Goal: Task Accomplishment & Management: Manage account settings

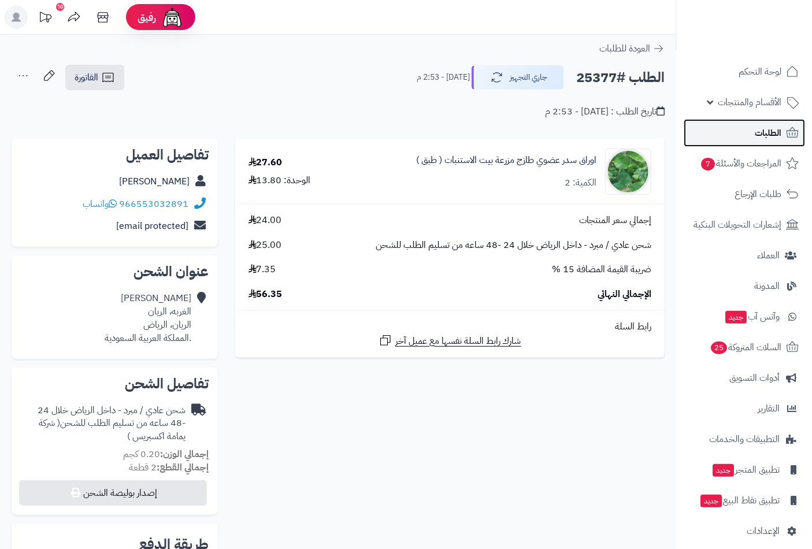
click at [759, 136] on span "الطلبات" at bounding box center [768, 133] width 27 height 16
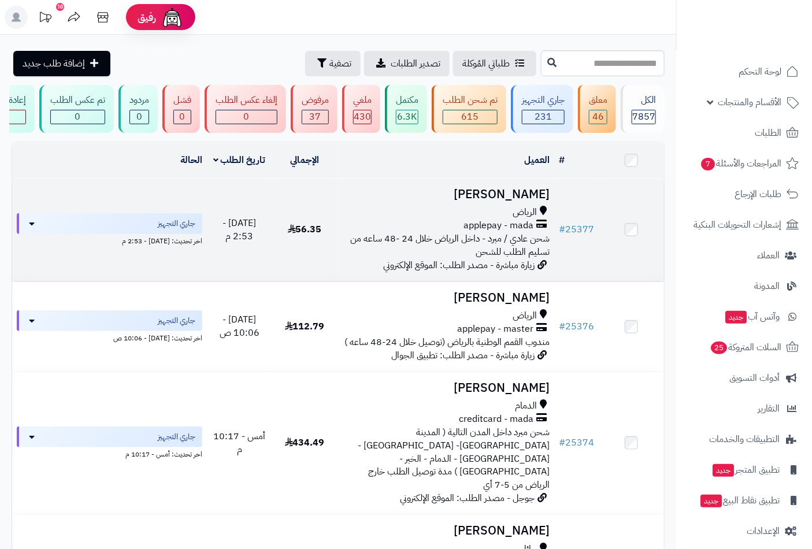
click at [489, 228] on span "applepay - mada" at bounding box center [499, 225] width 70 height 13
click at [506, 201] on h3 "[PERSON_NAME]" at bounding box center [446, 194] width 208 height 13
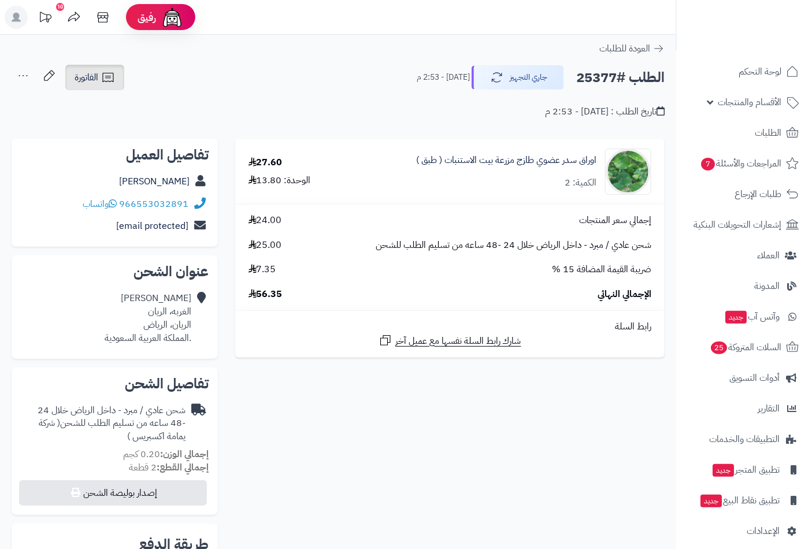
click at [94, 73] on span "الفاتورة" at bounding box center [87, 78] width 24 height 14
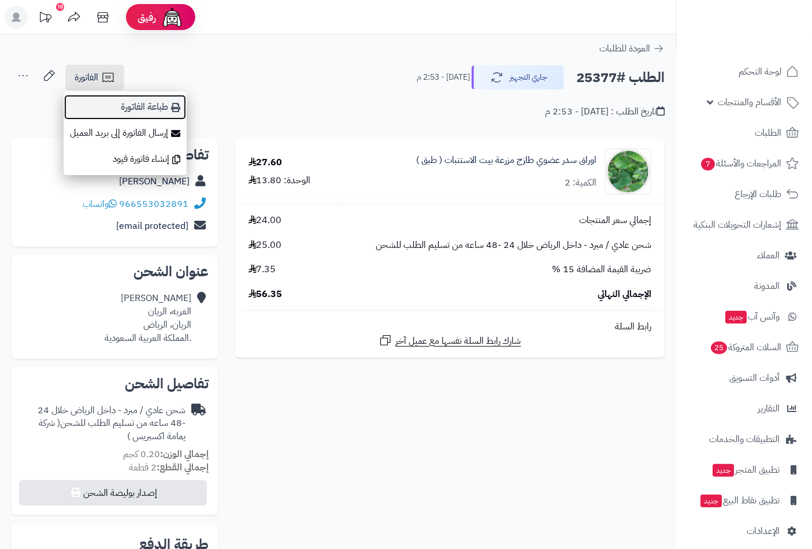
click at [146, 108] on link "طباعة الفاتورة" at bounding box center [125, 107] width 123 height 26
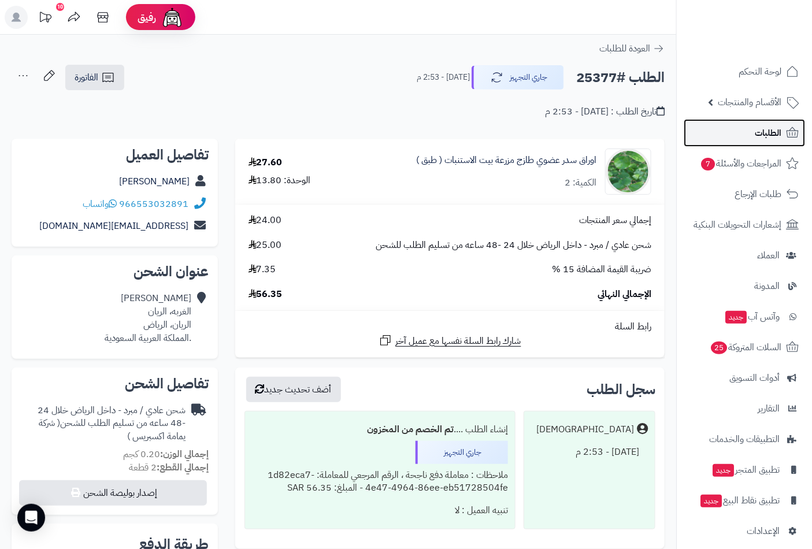
click at [754, 129] on link "الطلبات" at bounding box center [744, 133] width 121 height 28
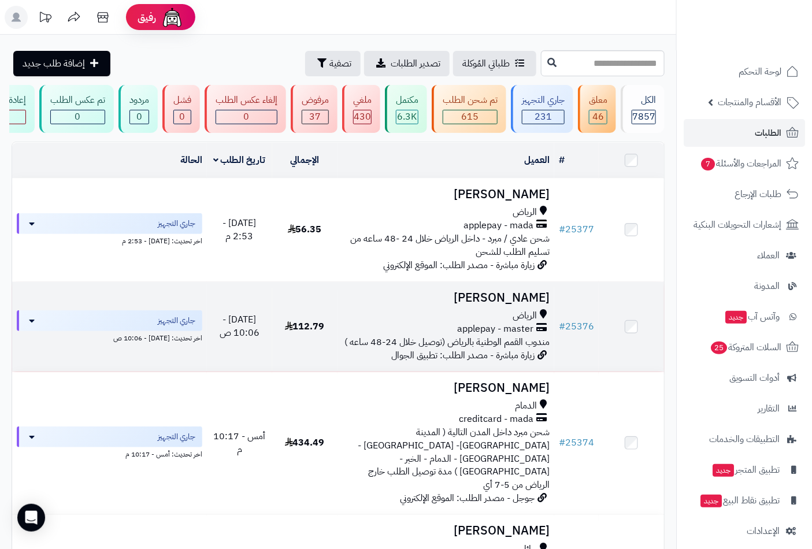
click at [522, 305] on h3 "عبدالعزيز محمد" at bounding box center [446, 297] width 208 height 13
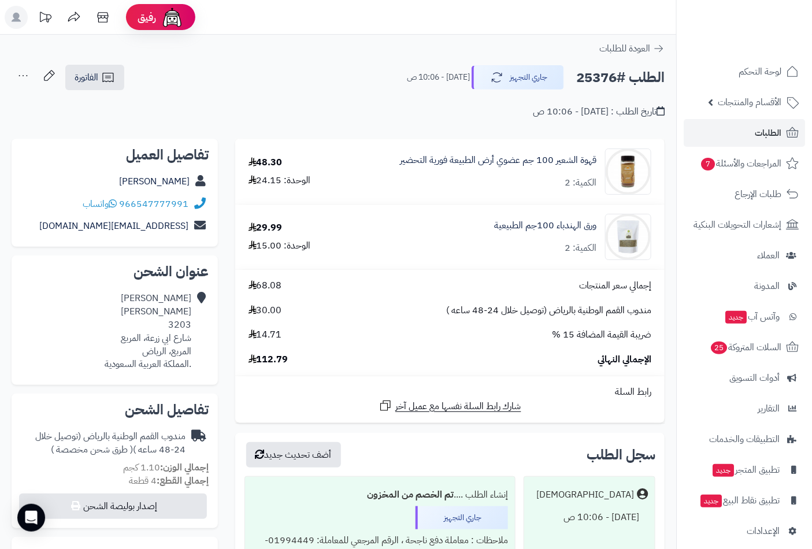
click at [600, 76] on h2 "الطلب #25376" at bounding box center [620, 78] width 88 height 24
copy h2 "25376"
click at [95, 65] on link "الفاتورة" at bounding box center [94, 77] width 59 height 25
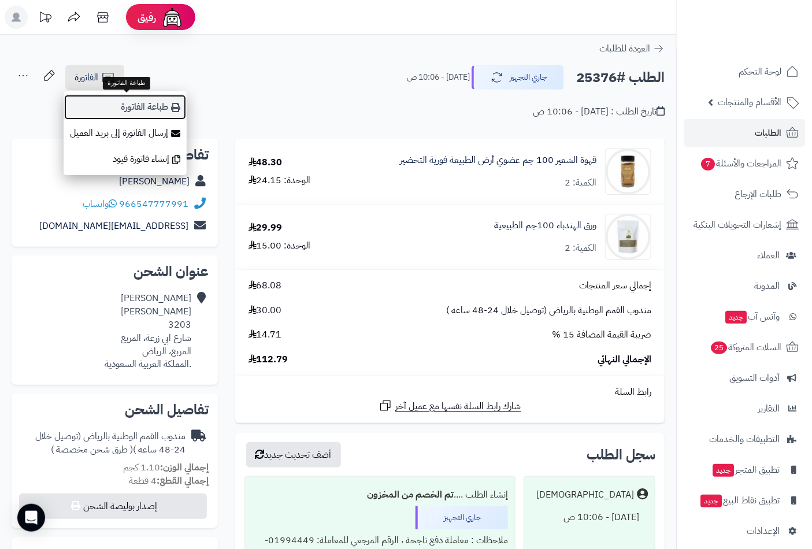
click at [151, 106] on link "طباعة الفاتورة" at bounding box center [125, 107] width 123 height 26
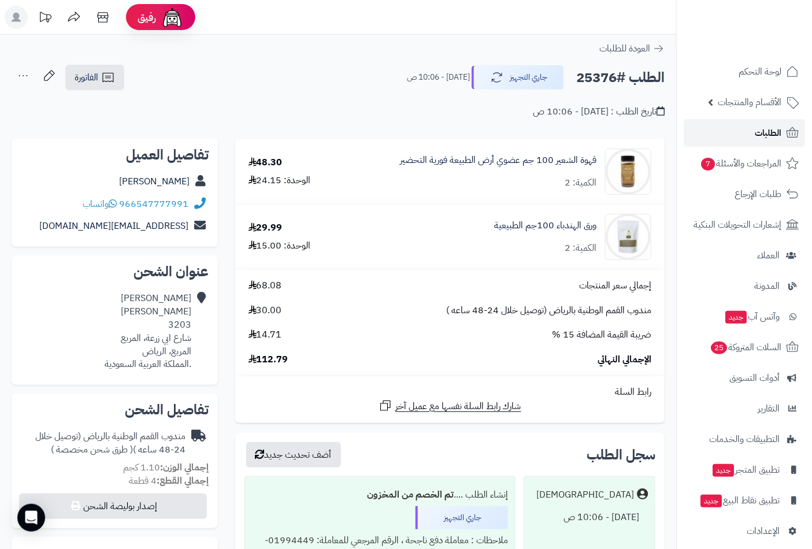
click at [764, 131] on span "الطلبات" at bounding box center [768, 133] width 27 height 16
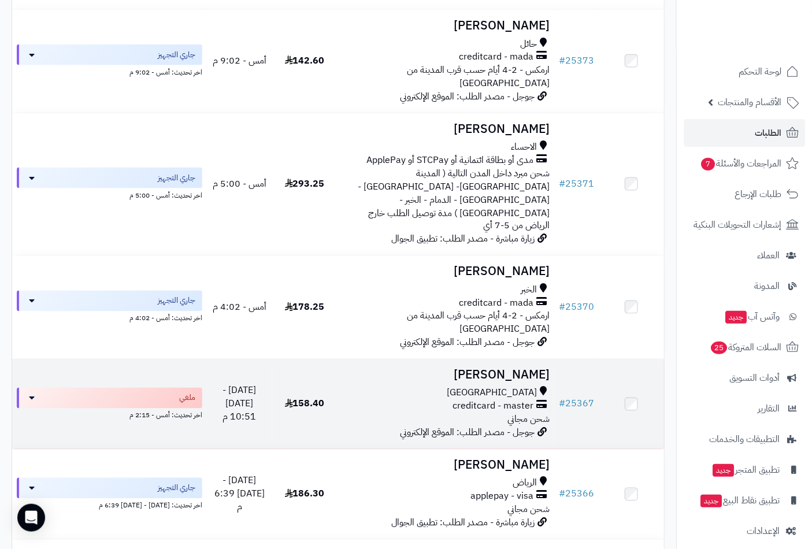
scroll to position [578, 0]
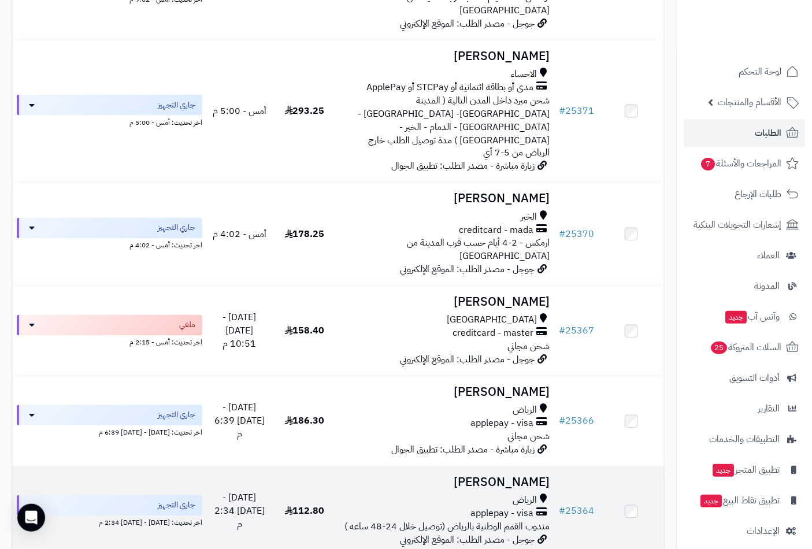
click at [513, 476] on h3 "[PERSON_NAME]" at bounding box center [446, 482] width 208 height 13
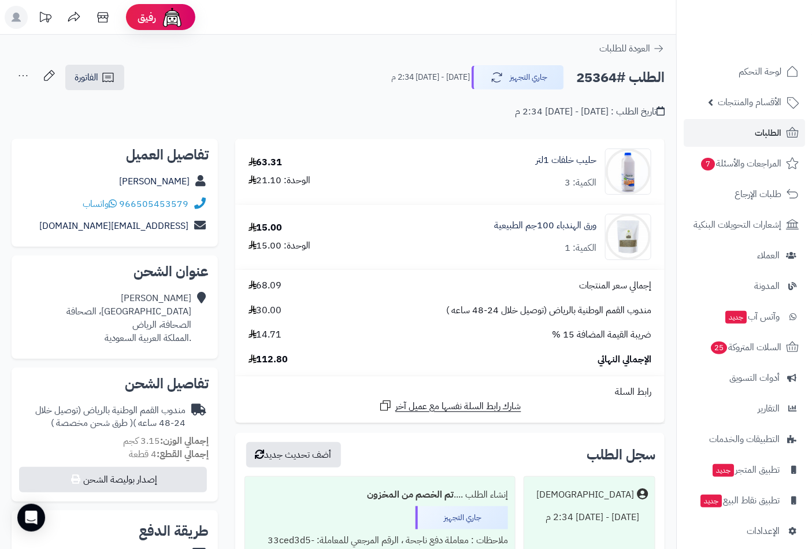
click at [598, 73] on h2 "الطلب #25364" at bounding box center [620, 78] width 88 height 24
copy h2 "25364"
drag, startPoint x: 106, startPoint y: 76, endPoint x: 106, endPoint y: 85, distance: 8.7
click at [106, 76] on icon at bounding box center [108, 78] width 14 height 14
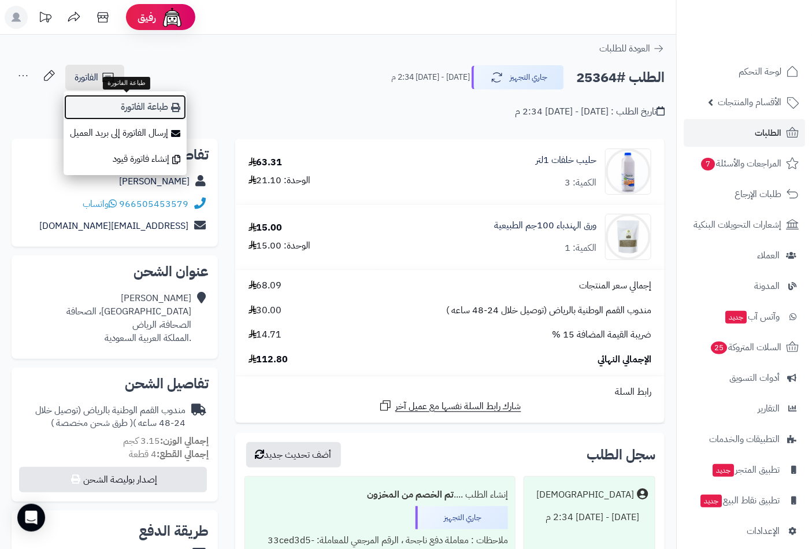
click at [148, 108] on link "طباعة الفاتورة" at bounding box center [125, 107] width 123 height 26
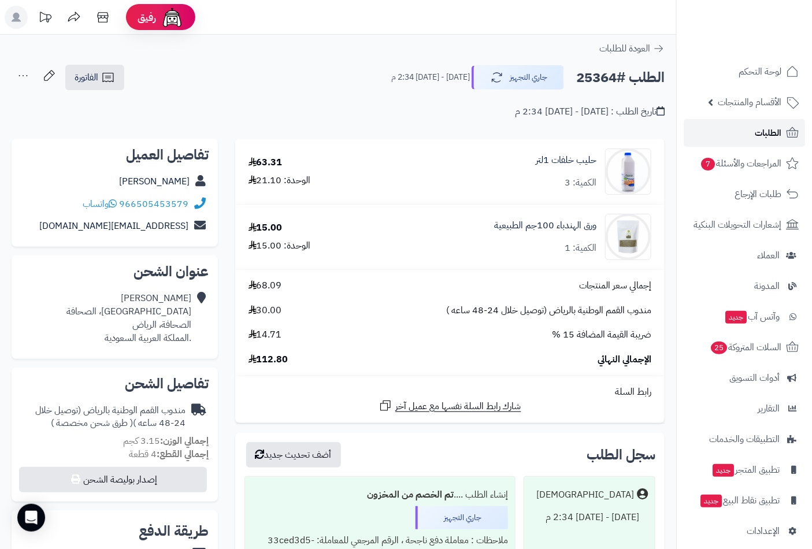
click at [758, 129] on span "الطلبات" at bounding box center [768, 133] width 27 height 16
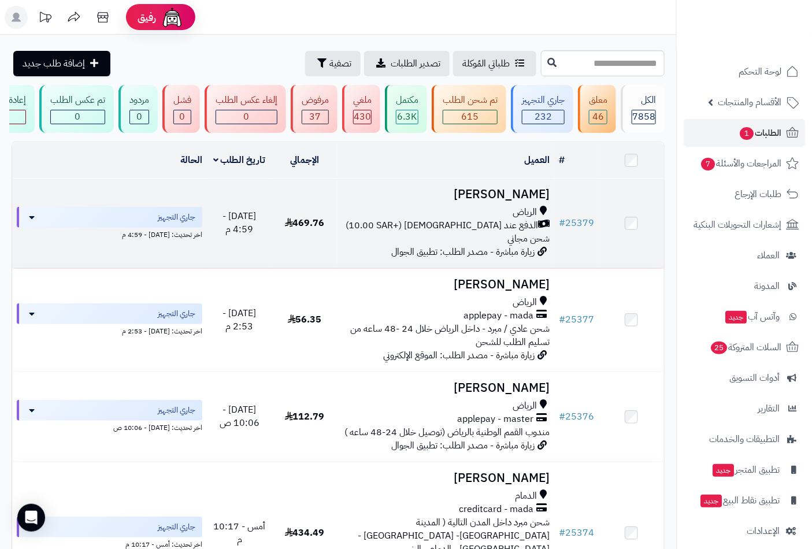
click at [523, 201] on h3 "[PERSON_NAME]" at bounding box center [446, 194] width 208 height 13
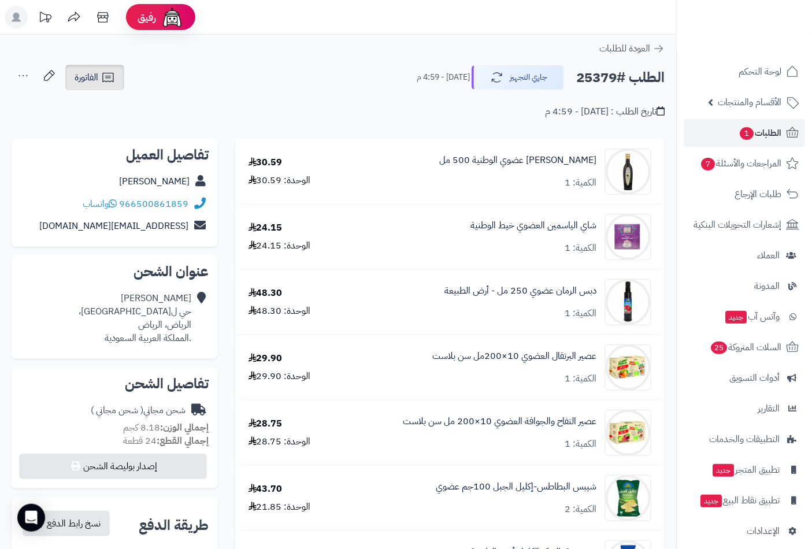
click at [84, 73] on span "الفاتورة" at bounding box center [87, 78] width 24 height 14
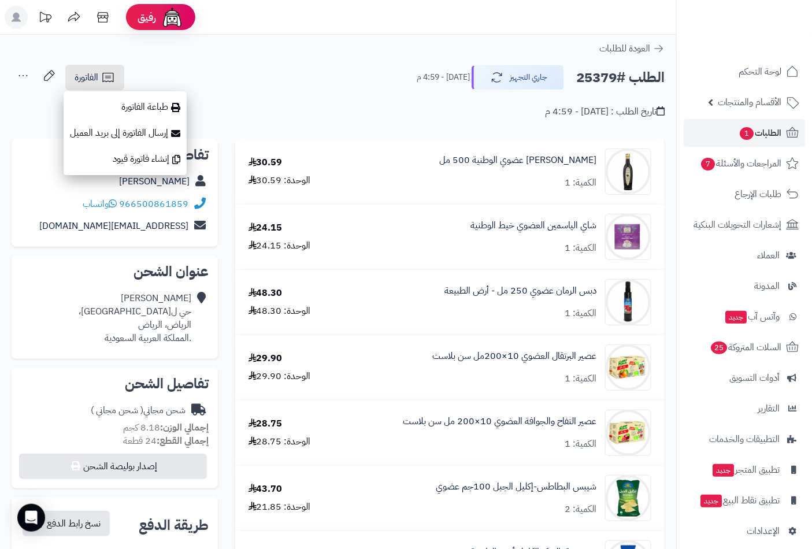
click at [309, 97] on div "تاريخ الطلب : اليوم - 4:59 م" at bounding box center [338, 104] width 653 height 27
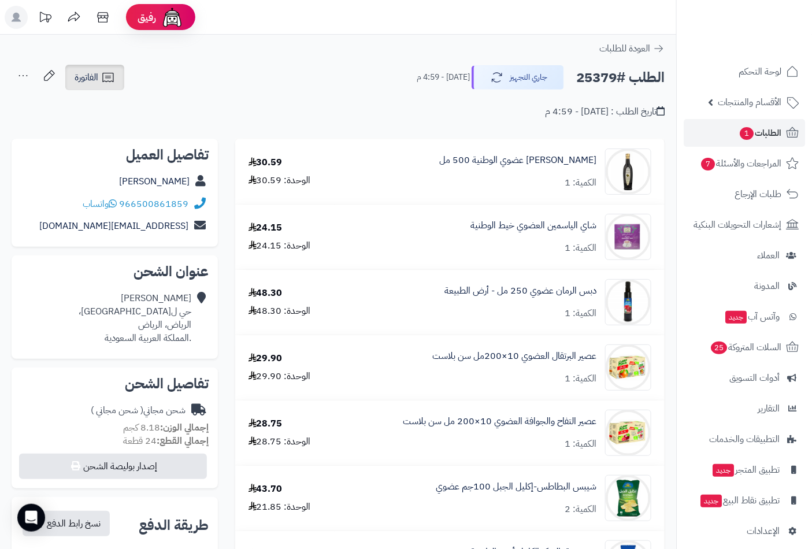
click at [94, 88] on link "الفاتورة" at bounding box center [94, 77] width 59 height 25
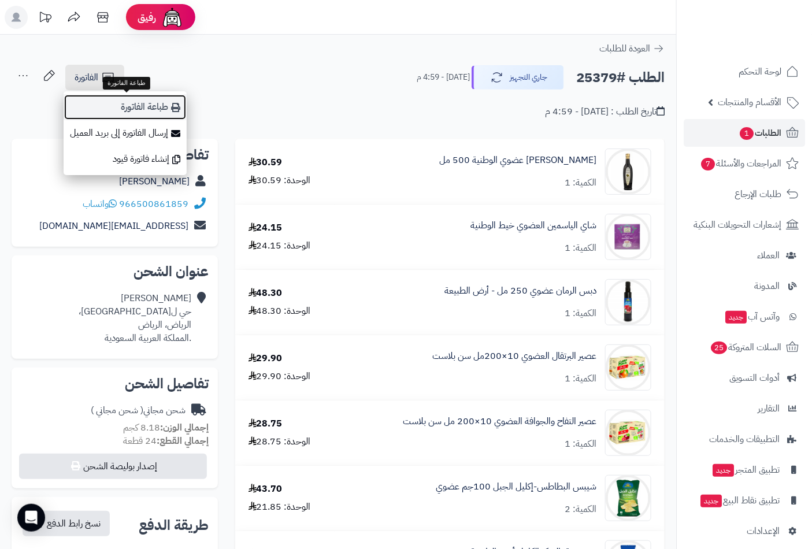
click at [145, 113] on link "طباعة الفاتورة" at bounding box center [125, 107] width 123 height 26
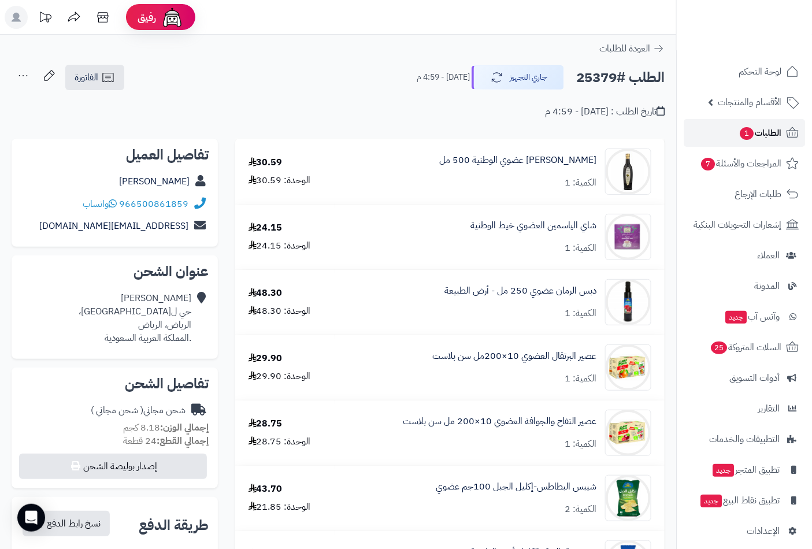
click at [752, 130] on span "1" at bounding box center [747, 133] width 14 height 13
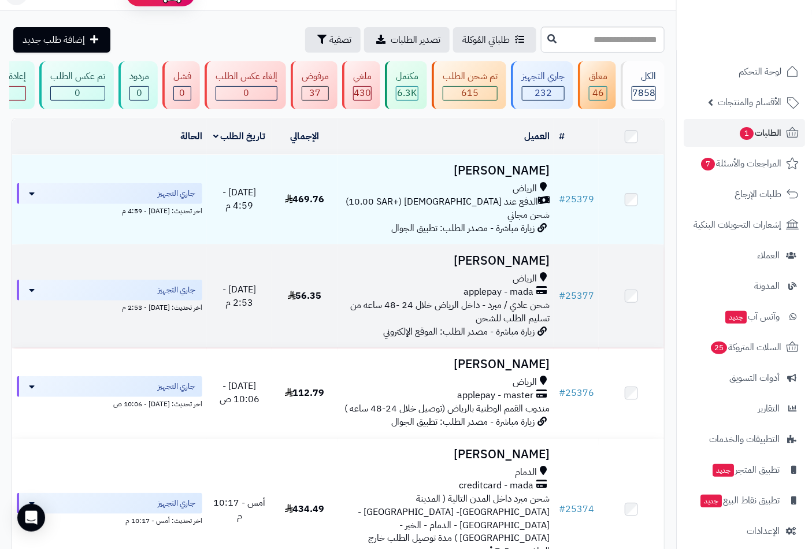
scroll to position [64, 0]
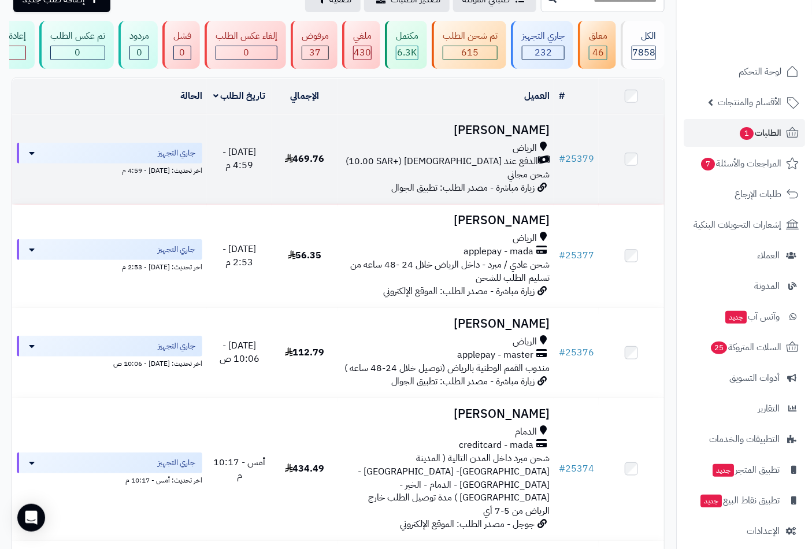
click at [502, 137] on h3 "[PERSON_NAME]" at bounding box center [446, 130] width 208 height 13
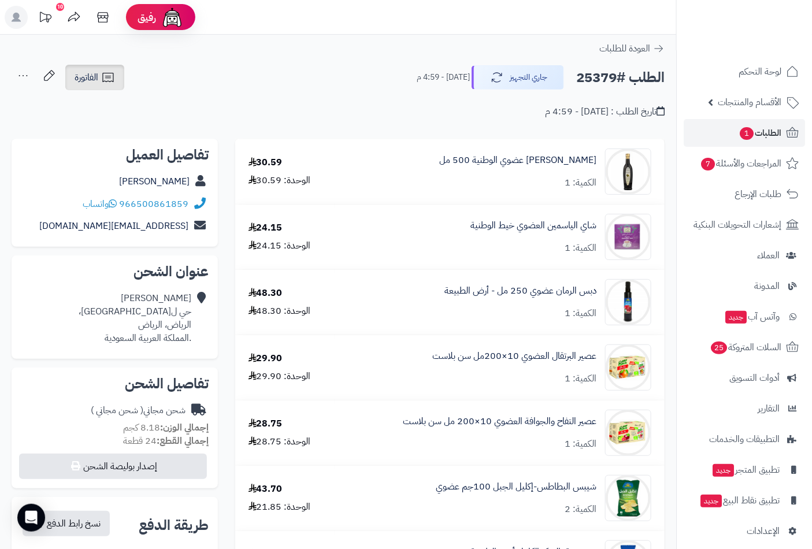
click at [83, 83] on span "الفاتورة" at bounding box center [87, 78] width 24 height 14
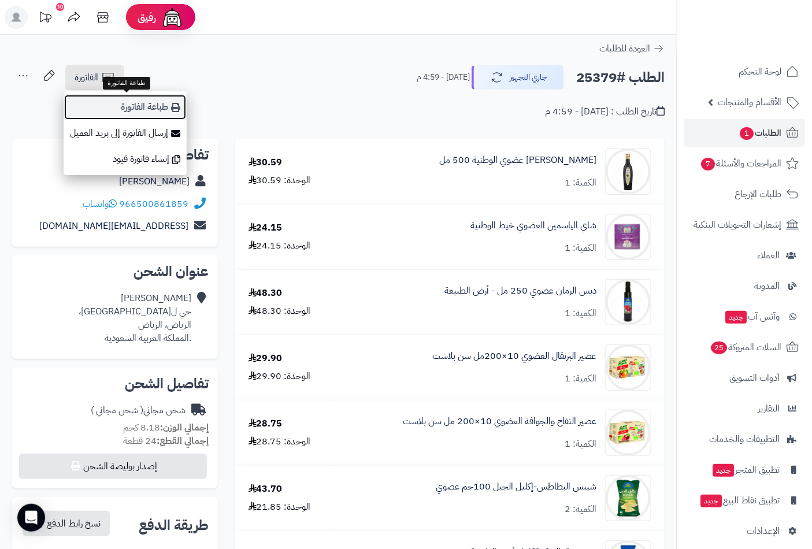
click at [151, 106] on link "طباعة الفاتورة" at bounding box center [125, 107] width 123 height 26
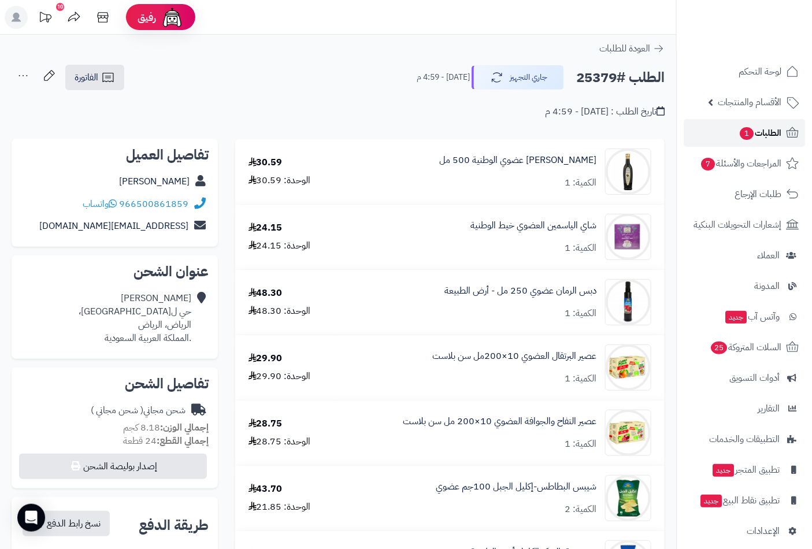
click at [758, 135] on span "الطلبات 1" at bounding box center [760, 133] width 43 height 16
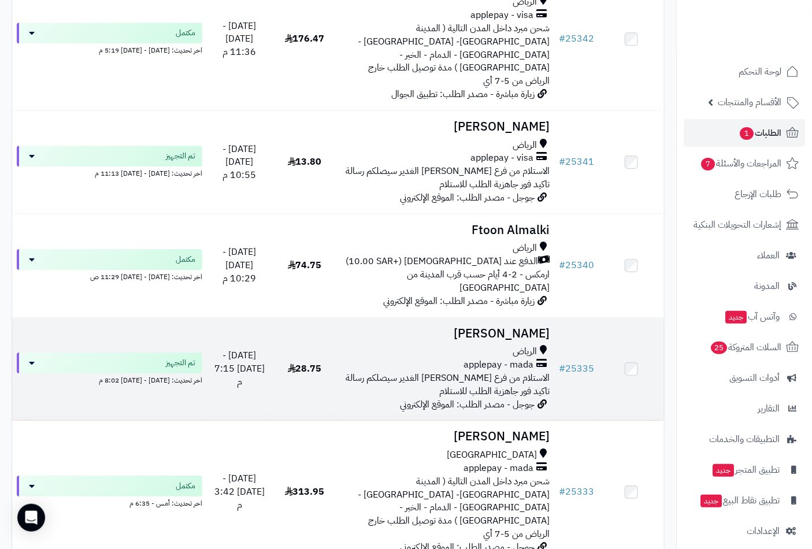
scroll to position [2698, 0]
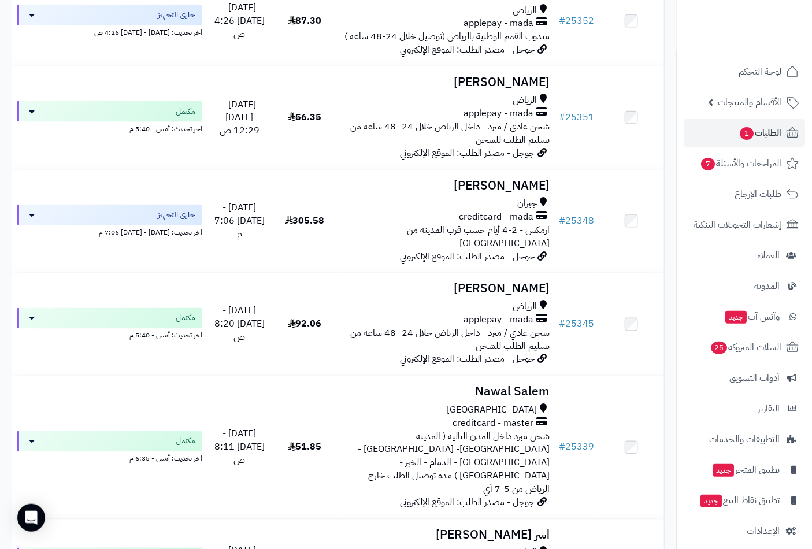
scroll to position [2055, 0]
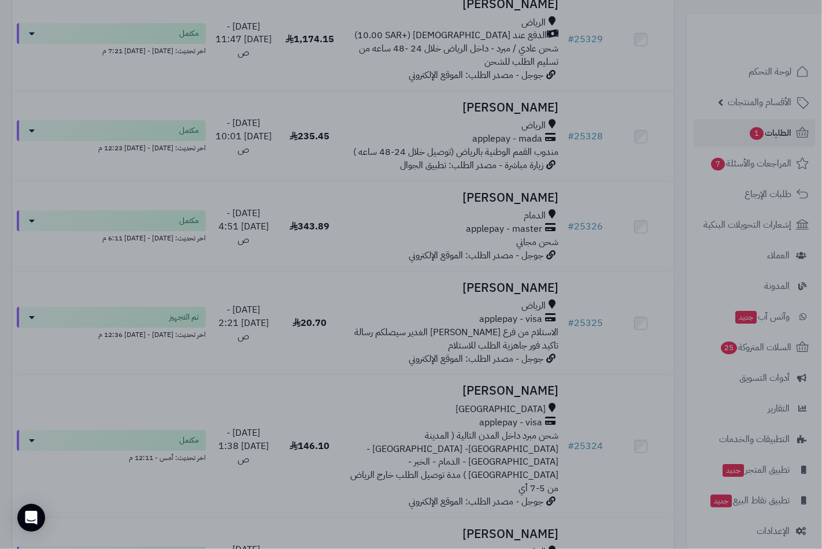
click at [340, 111] on div at bounding box center [411, 274] width 822 height 549
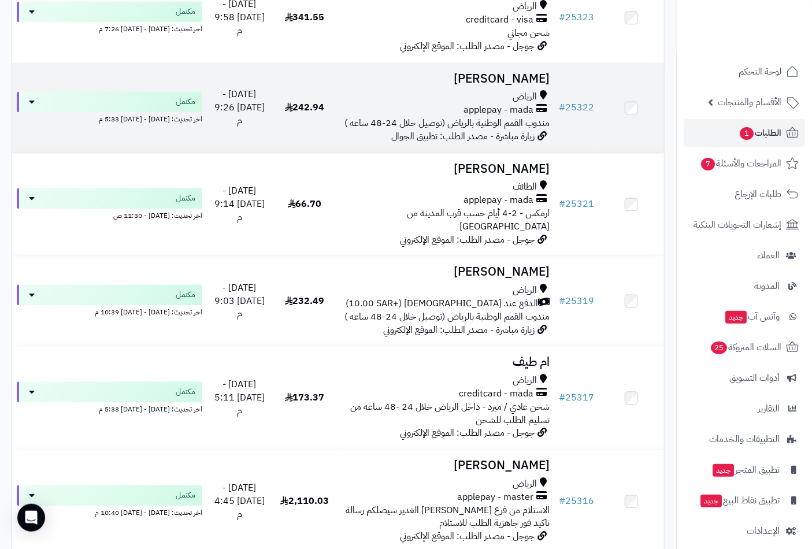
scroll to position [768, 0]
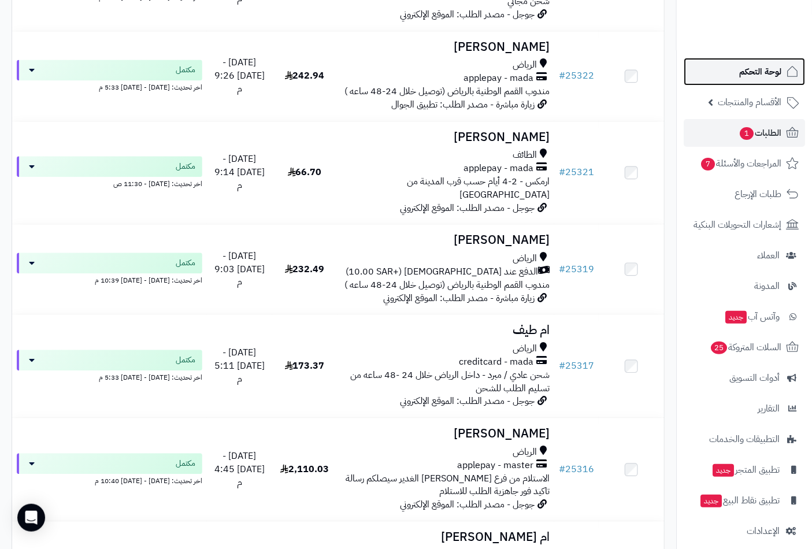
click at [736, 71] on link "لوحة التحكم" at bounding box center [744, 72] width 121 height 28
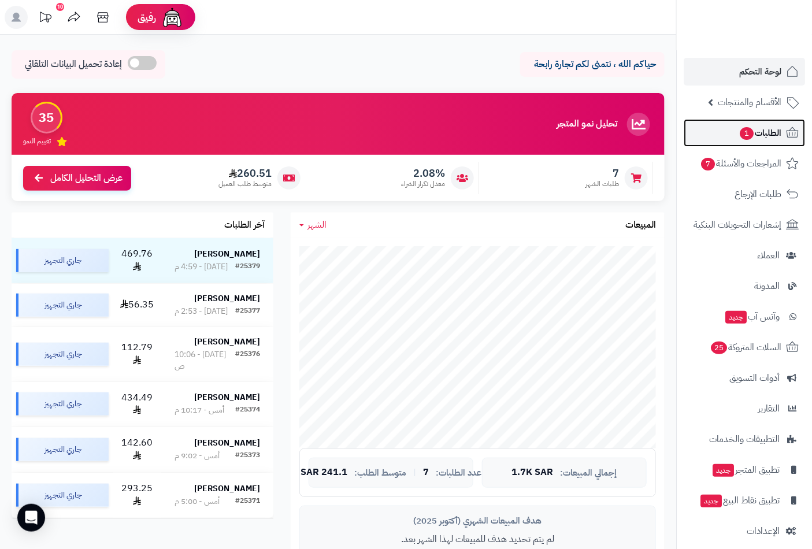
click at [758, 133] on span "الطلبات 1" at bounding box center [760, 133] width 43 height 16
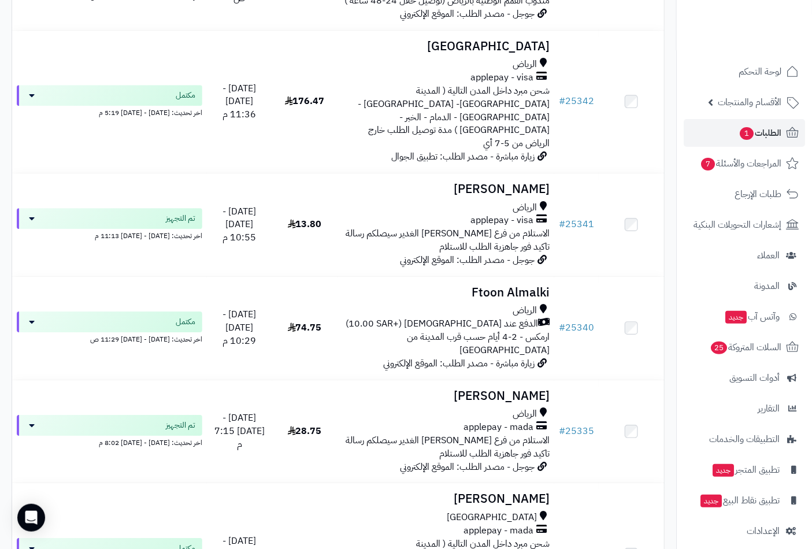
scroll to position [2709, 0]
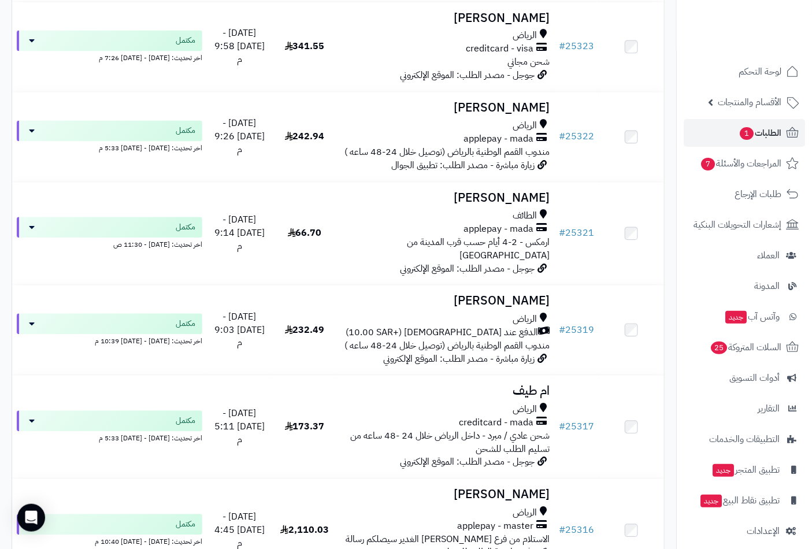
scroll to position [704, 0]
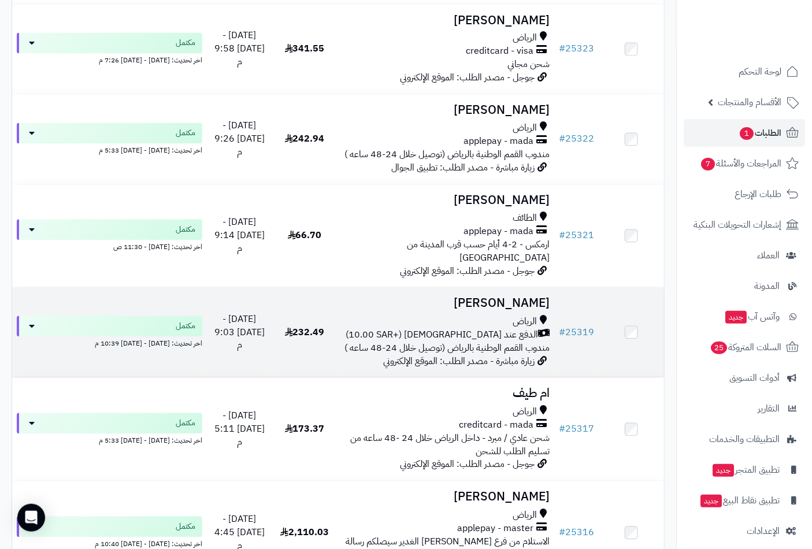
click at [503, 297] on h3 "[PERSON_NAME]" at bounding box center [446, 303] width 208 height 13
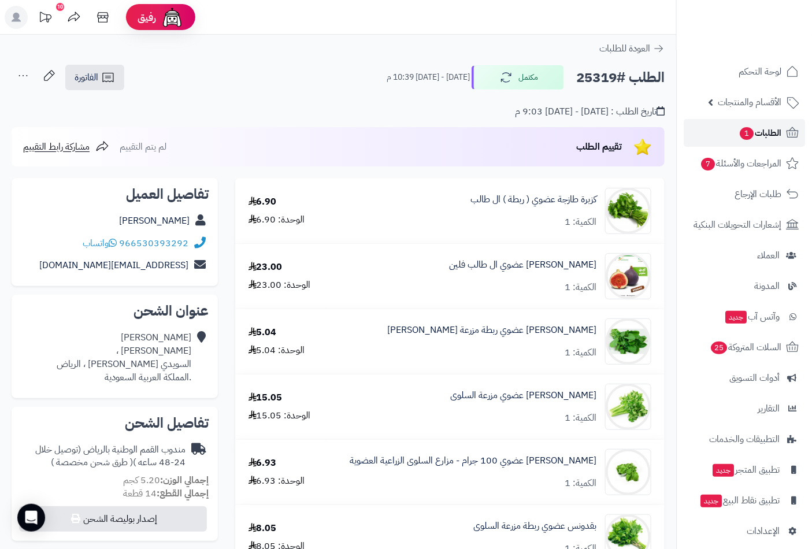
click at [764, 128] on span "الطلبات 1" at bounding box center [760, 133] width 43 height 16
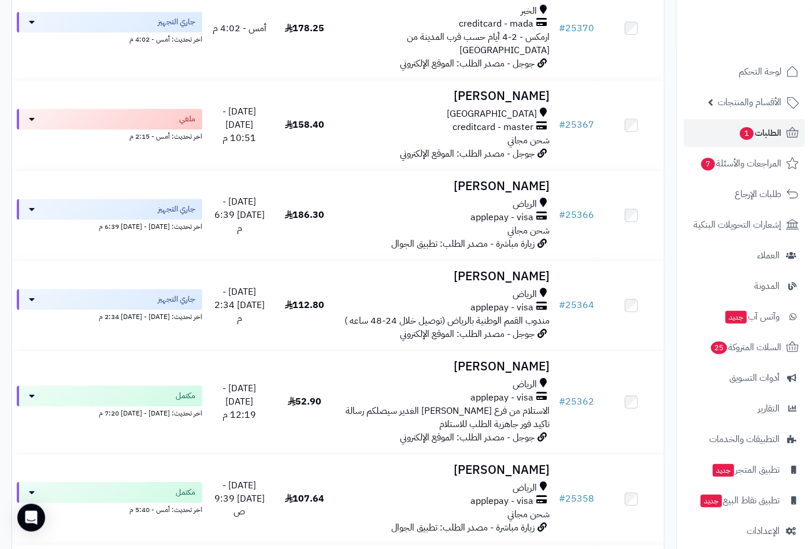
scroll to position [899, 0]
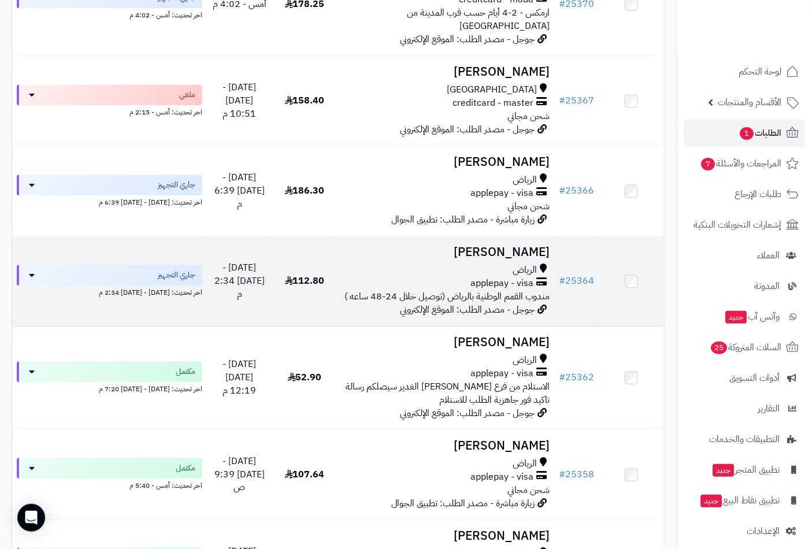
click at [522, 246] on h3 "[PERSON_NAME]" at bounding box center [446, 252] width 208 height 13
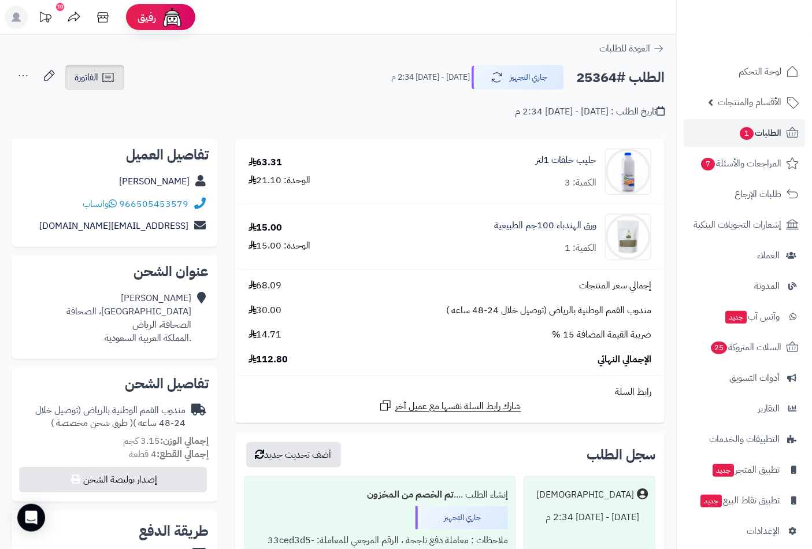
click at [91, 83] on span "الفاتورة" at bounding box center [87, 78] width 24 height 14
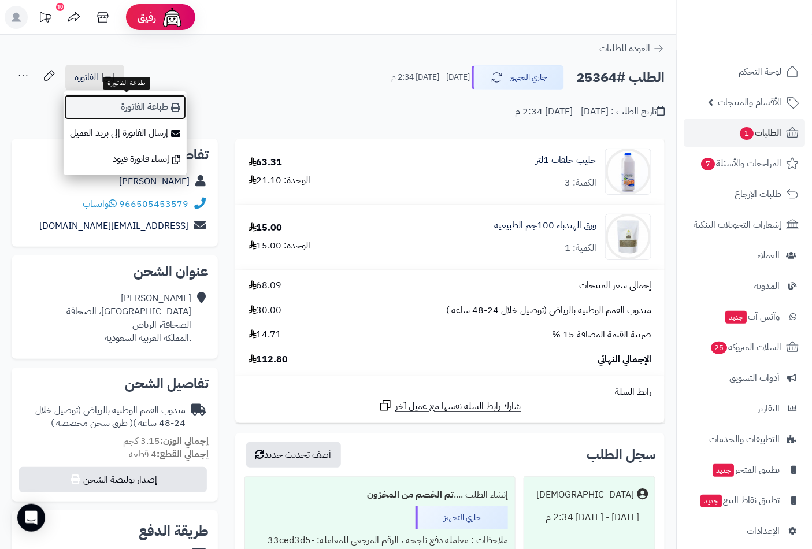
click at [146, 109] on link "طباعة الفاتورة" at bounding box center [125, 107] width 123 height 26
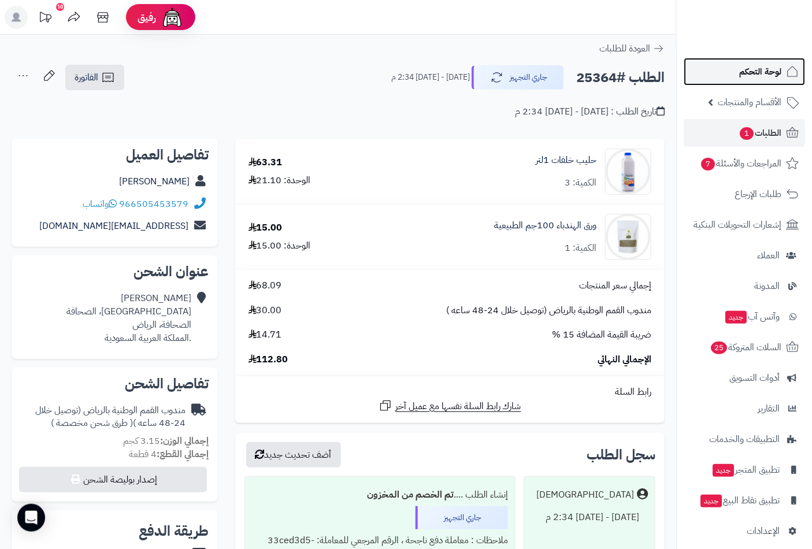
click at [767, 70] on span "لوحة التحكم" at bounding box center [760, 72] width 42 height 16
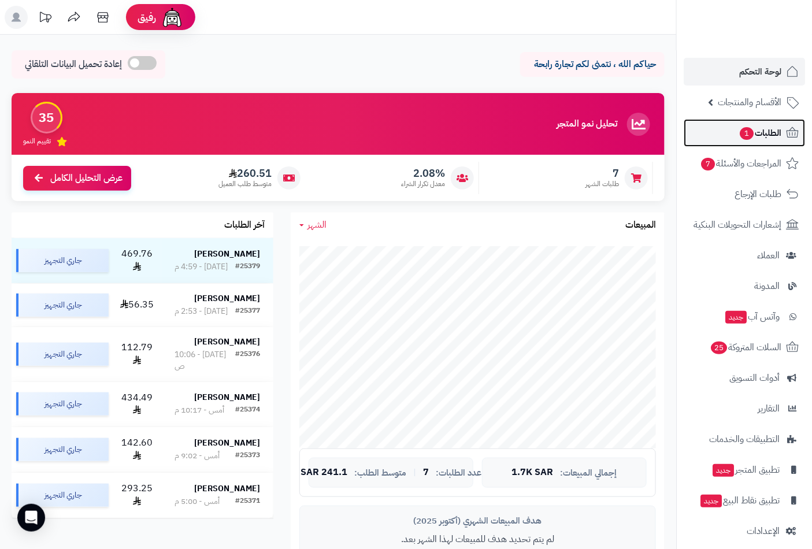
click at [758, 134] on span "الطلبات 1" at bounding box center [760, 133] width 43 height 16
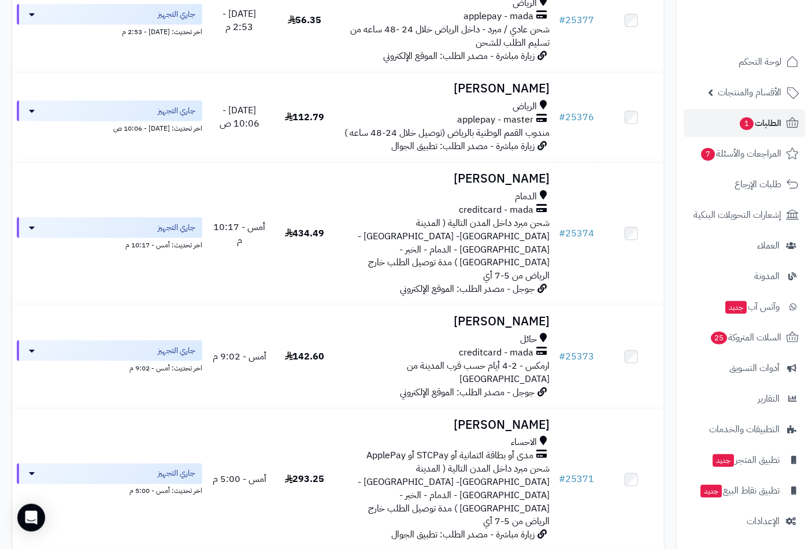
scroll to position [64, 0]
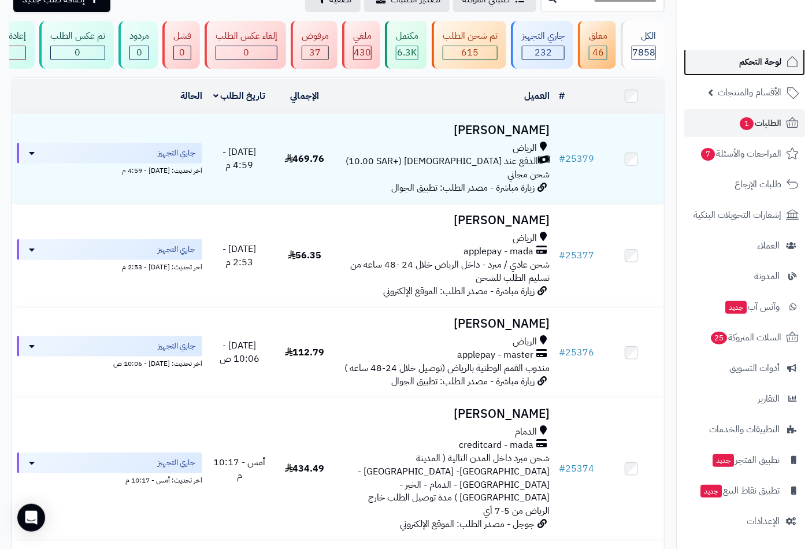
click at [763, 58] on span "لوحة التحكم" at bounding box center [760, 62] width 42 height 16
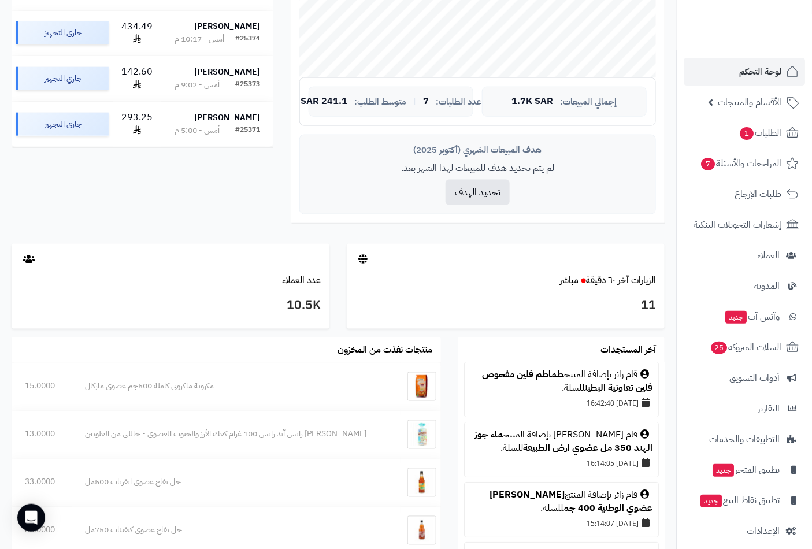
scroll to position [510, 0]
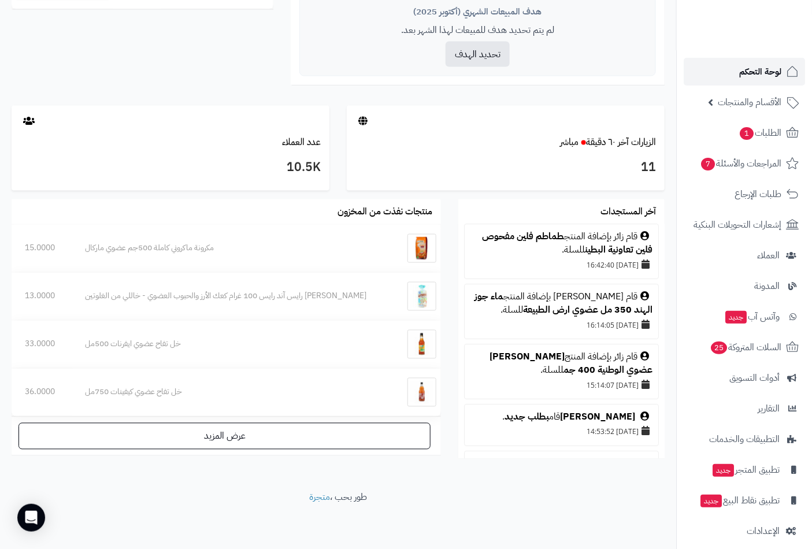
click at [779, 73] on span "لوحة التحكم" at bounding box center [760, 72] width 42 height 16
